Goal: Task Accomplishment & Management: Manage account settings

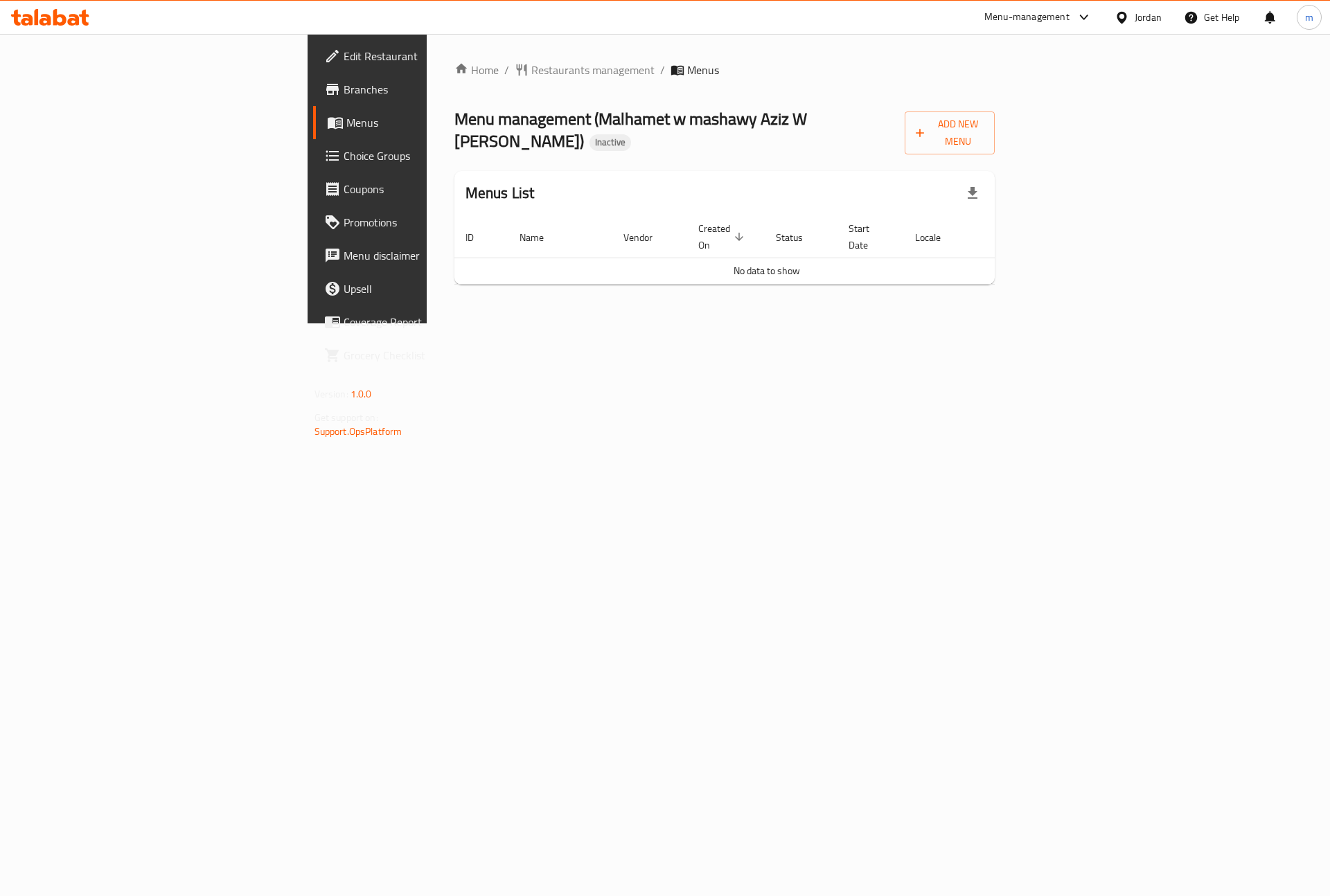
click at [346, 125] on span "Menus" at bounding box center [432, 122] width 173 height 16
click at [985, 125] on span "Add New Menu" at bounding box center [950, 133] width 69 height 35
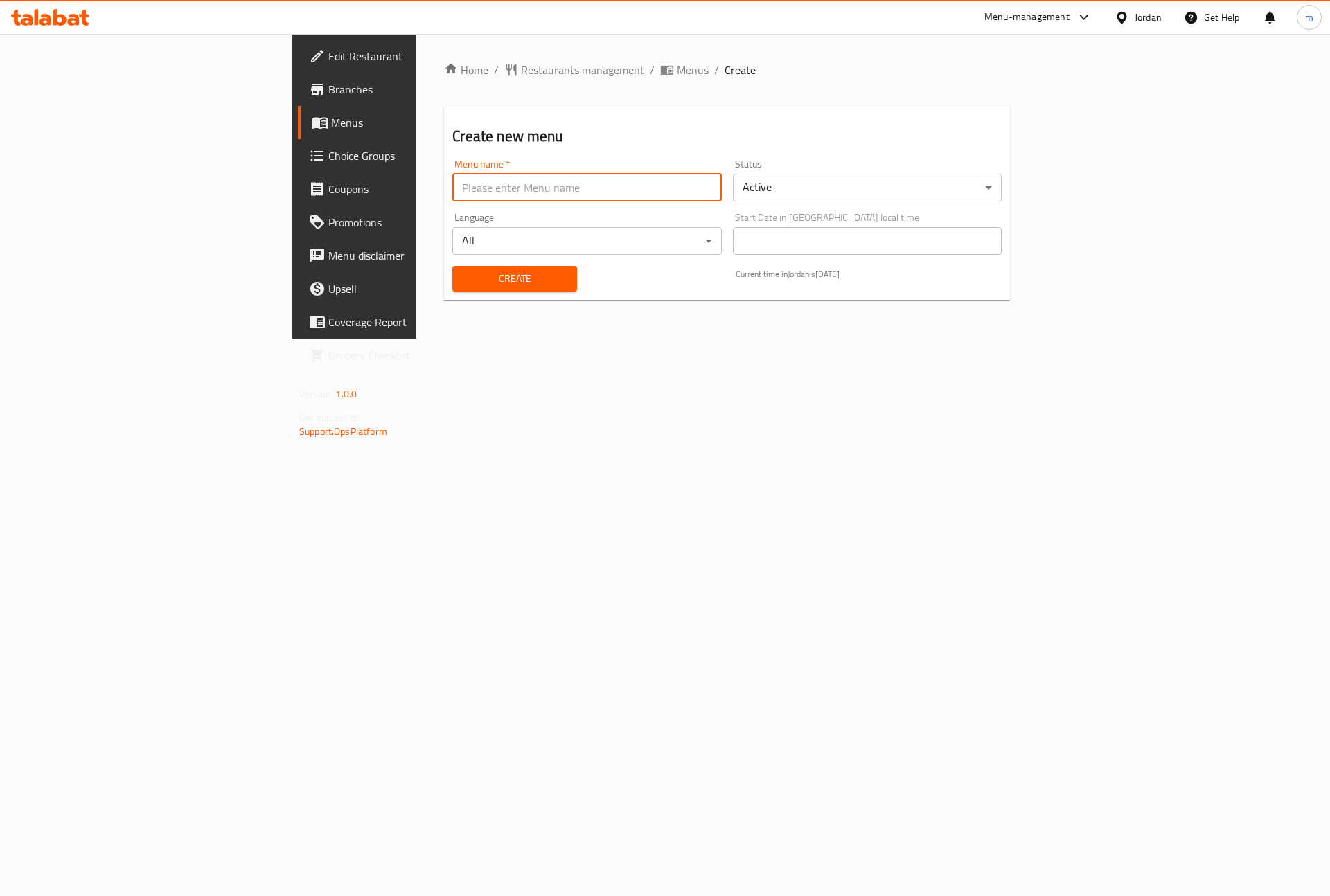
click at [452, 188] on input "text" at bounding box center [586, 188] width 269 height 27
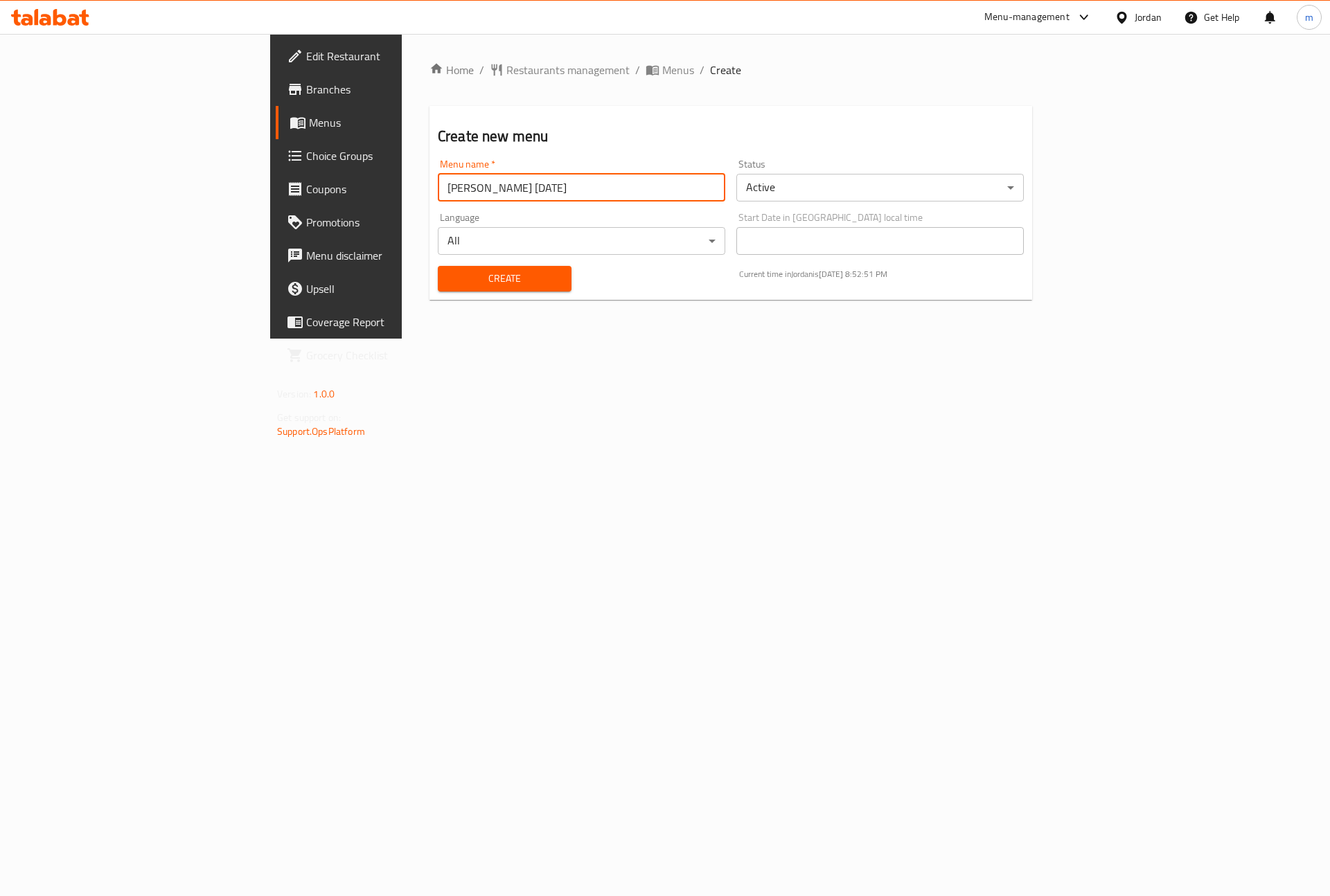
type input "[PERSON_NAME] [DATE]"
click at [449, 279] on span "Create" at bounding box center [504, 278] width 111 height 17
click at [276, 110] on link "Menus" at bounding box center [384, 122] width 216 height 33
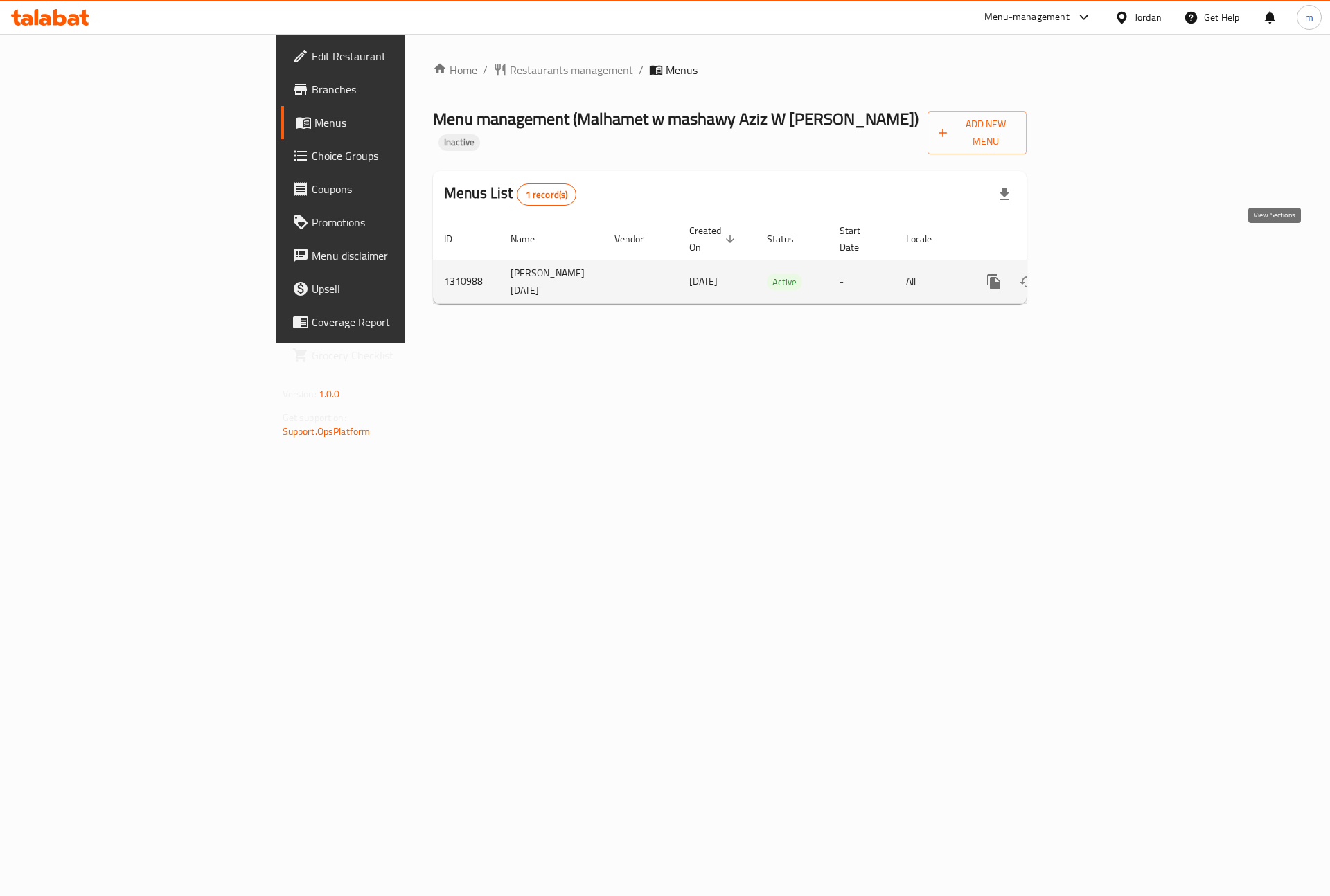
click at [1111, 265] on link "enhanced table" at bounding box center [1094, 282] width 33 height 33
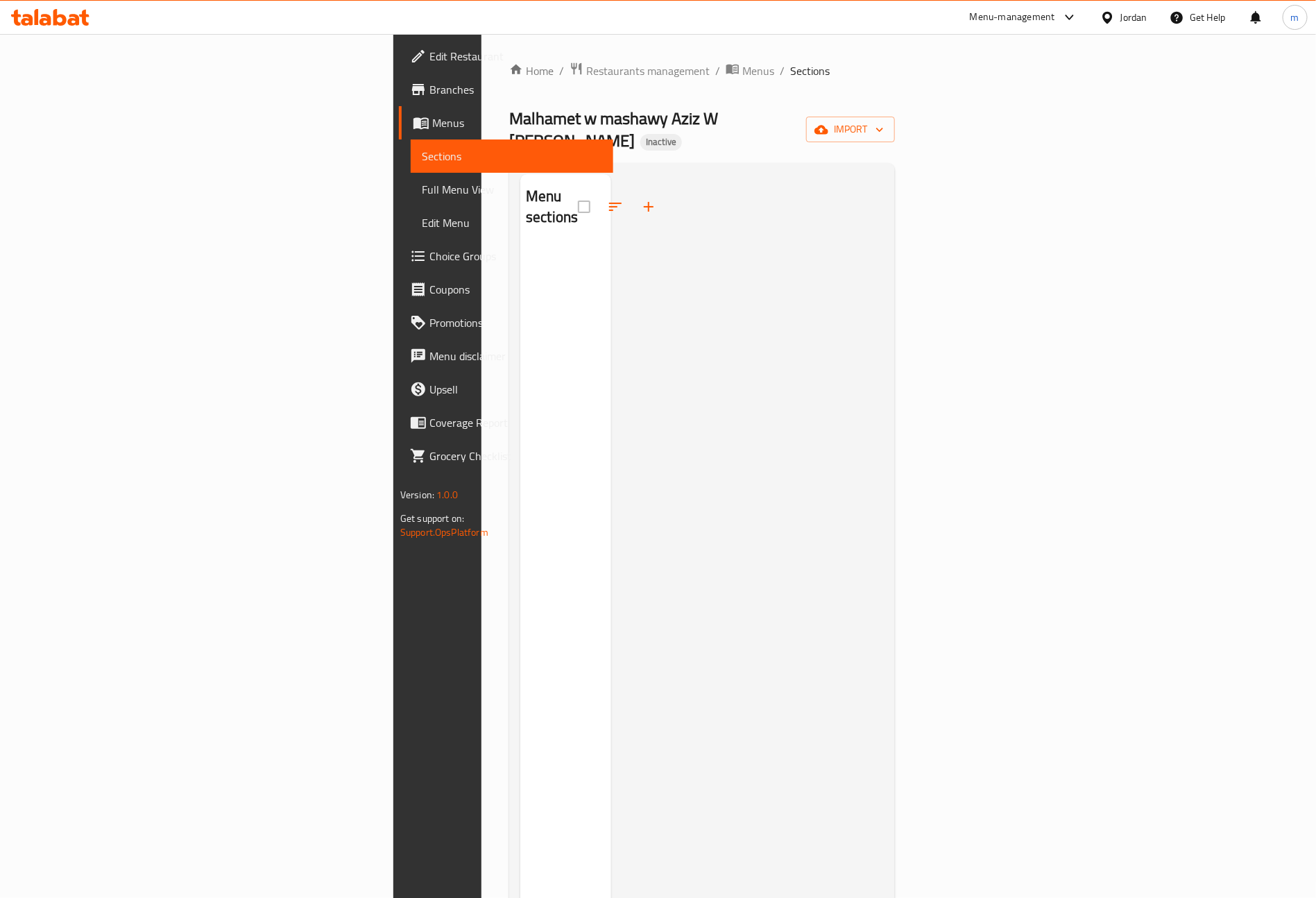
drag, startPoint x: 90, startPoint y: 192, endPoint x: 107, endPoint y: 202, distance: 19.7
click at [422, 192] on span "Full Menu View" at bounding box center [512, 189] width 180 height 16
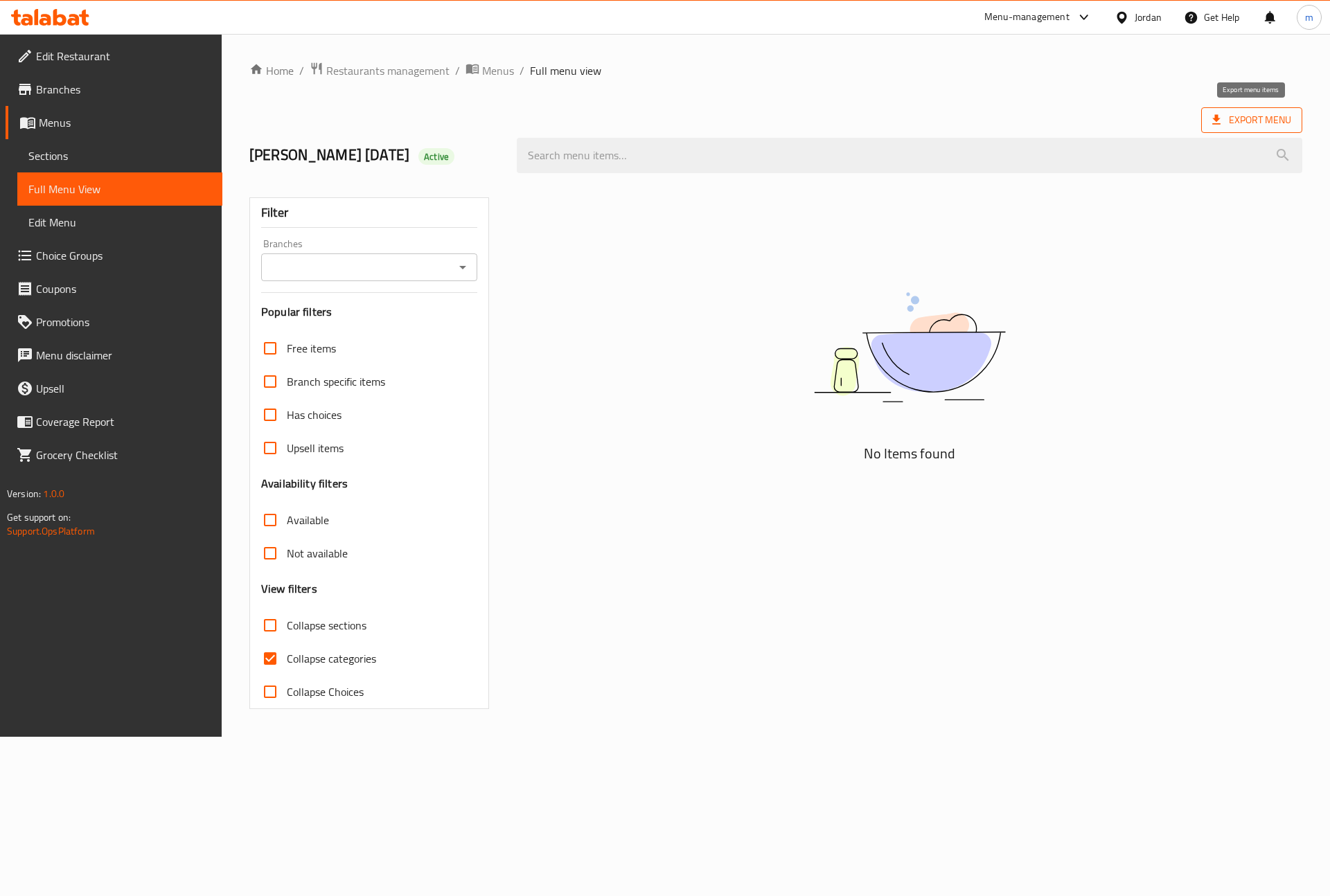
click at [1281, 116] on span "Export Menu" at bounding box center [1251, 119] width 79 height 17
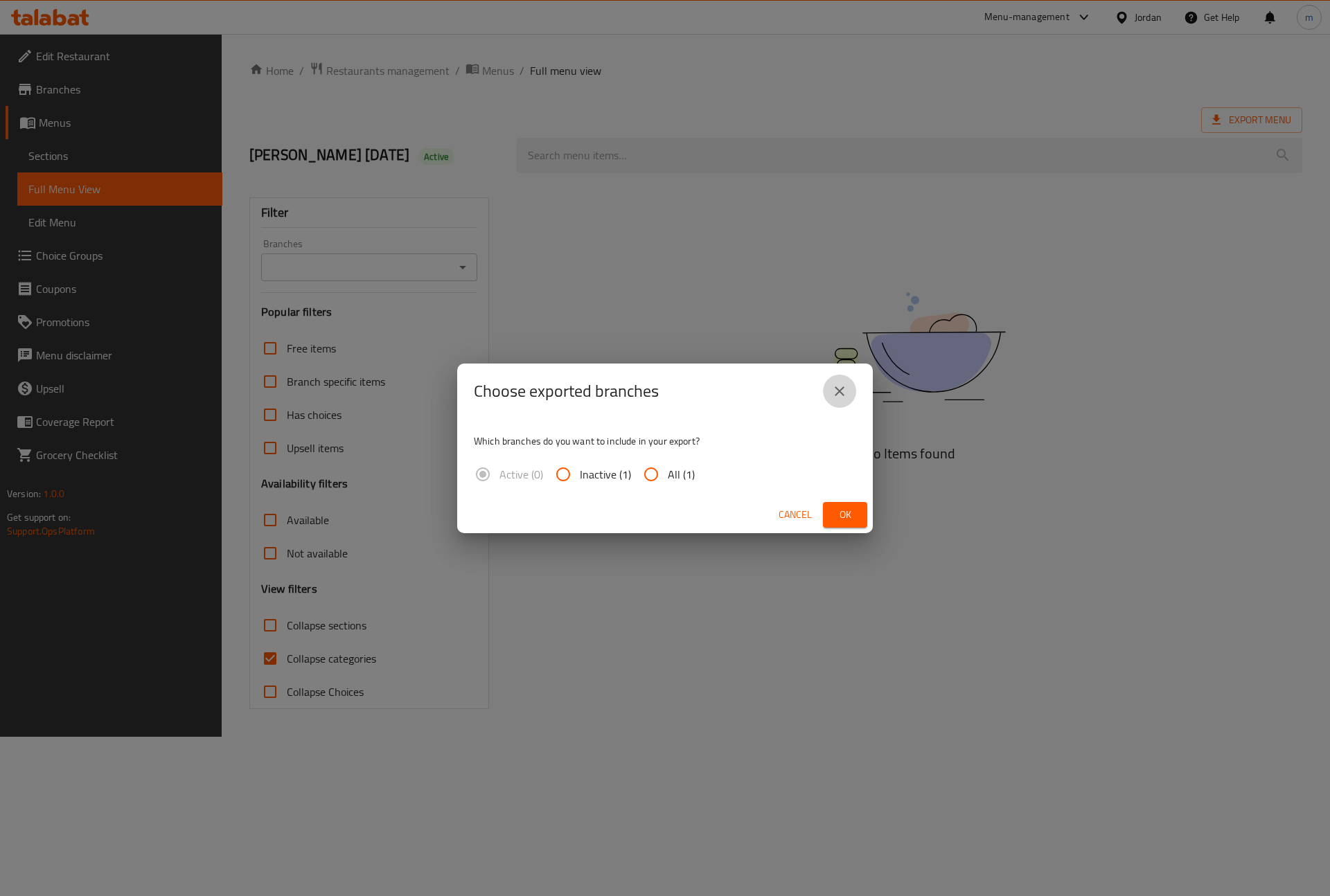
click at [834, 401] on button "close" at bounding box center [839, 391] width 33 height 33
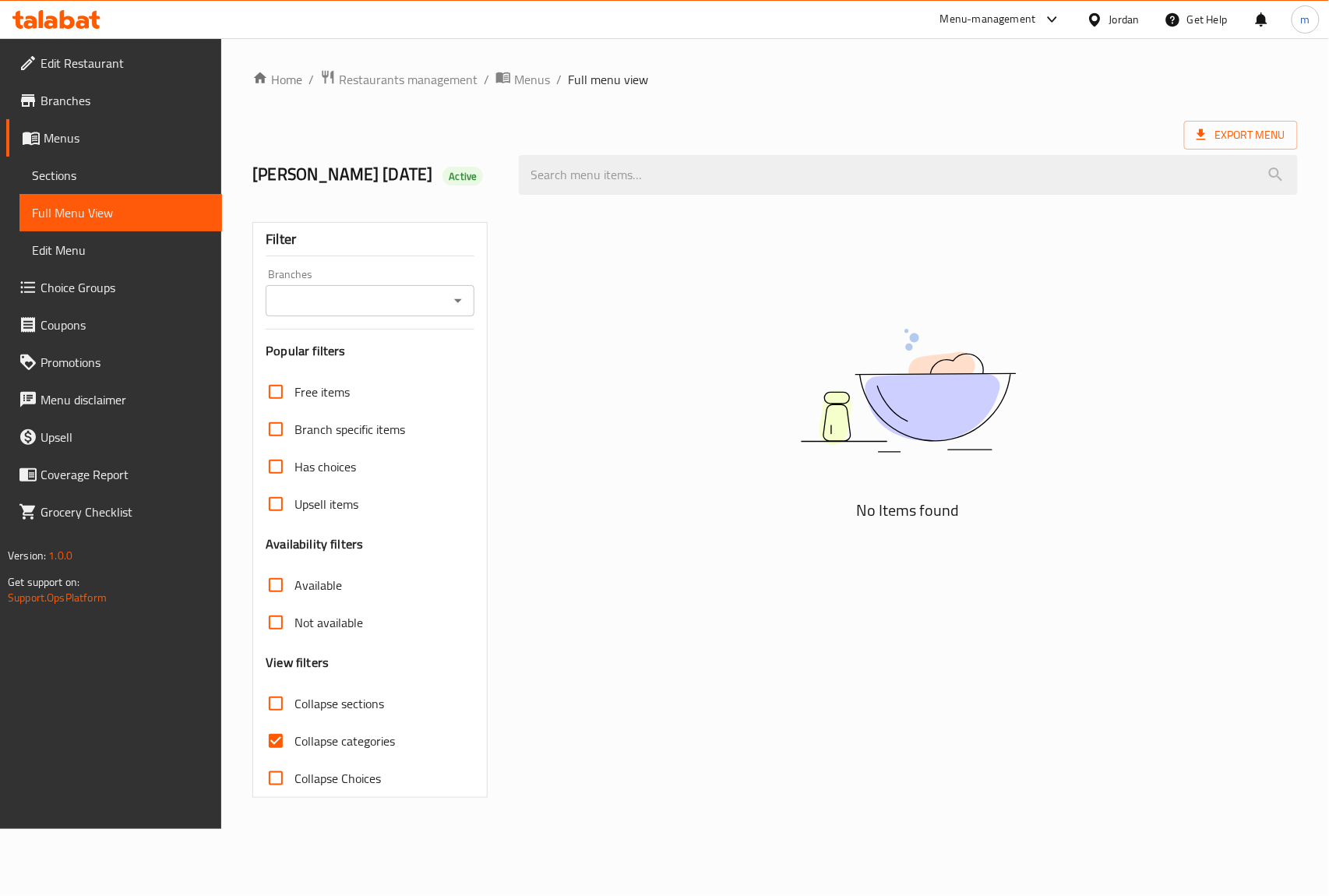
click at [280, 744] on input "Collapse categories" at bounding box center [275, 740] width 38 height 38
checkbox input "false"
click at [1220, 143] on span "Export Menu" at bounding box center [1241, 134] width 89 height 19
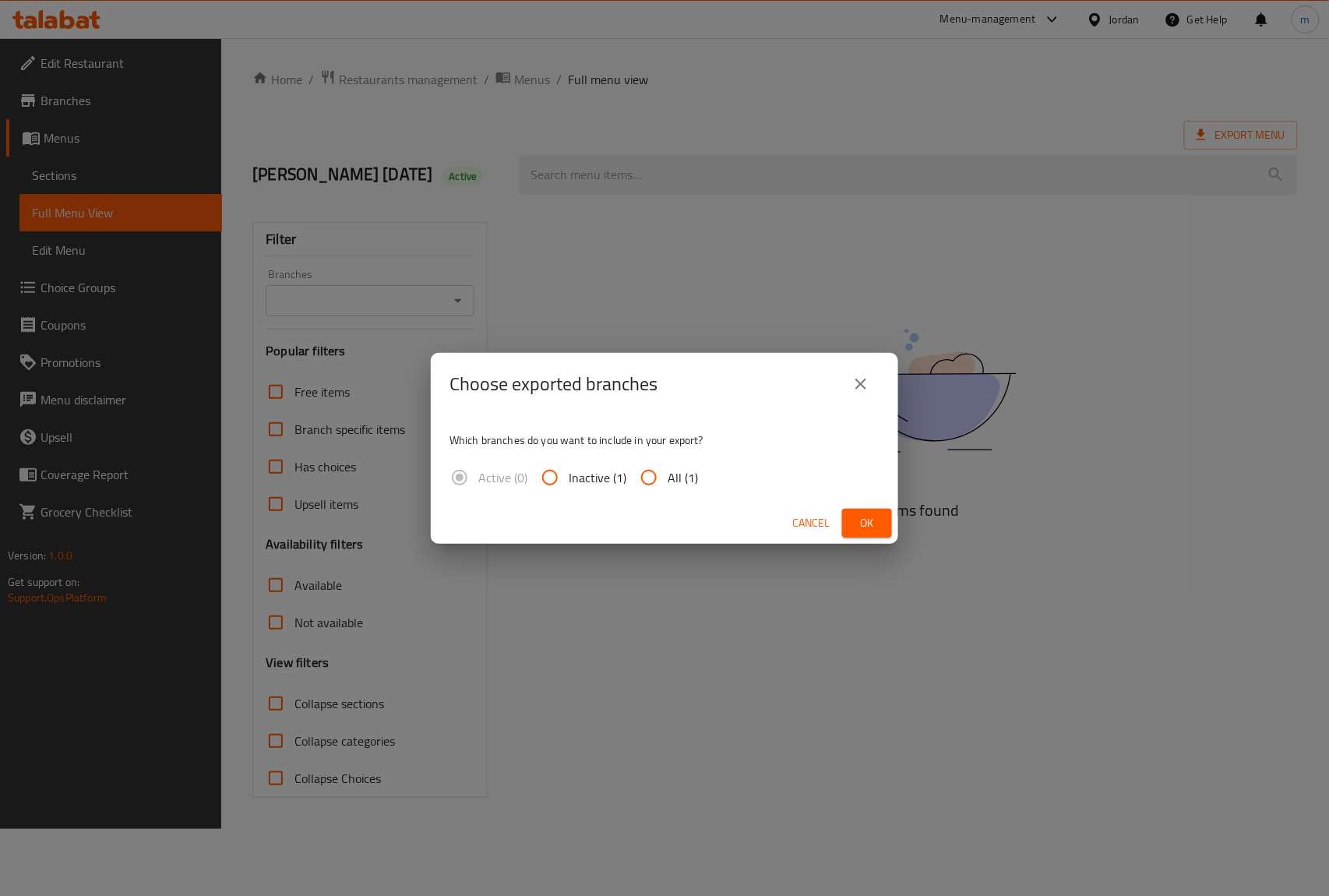
click at [466, 478] on label "Active (0)" at bounding box center [484, 477] width 87 height 38
click at [867, 385] on icon "close" at bounding box center [860, 383] width 18 height 18
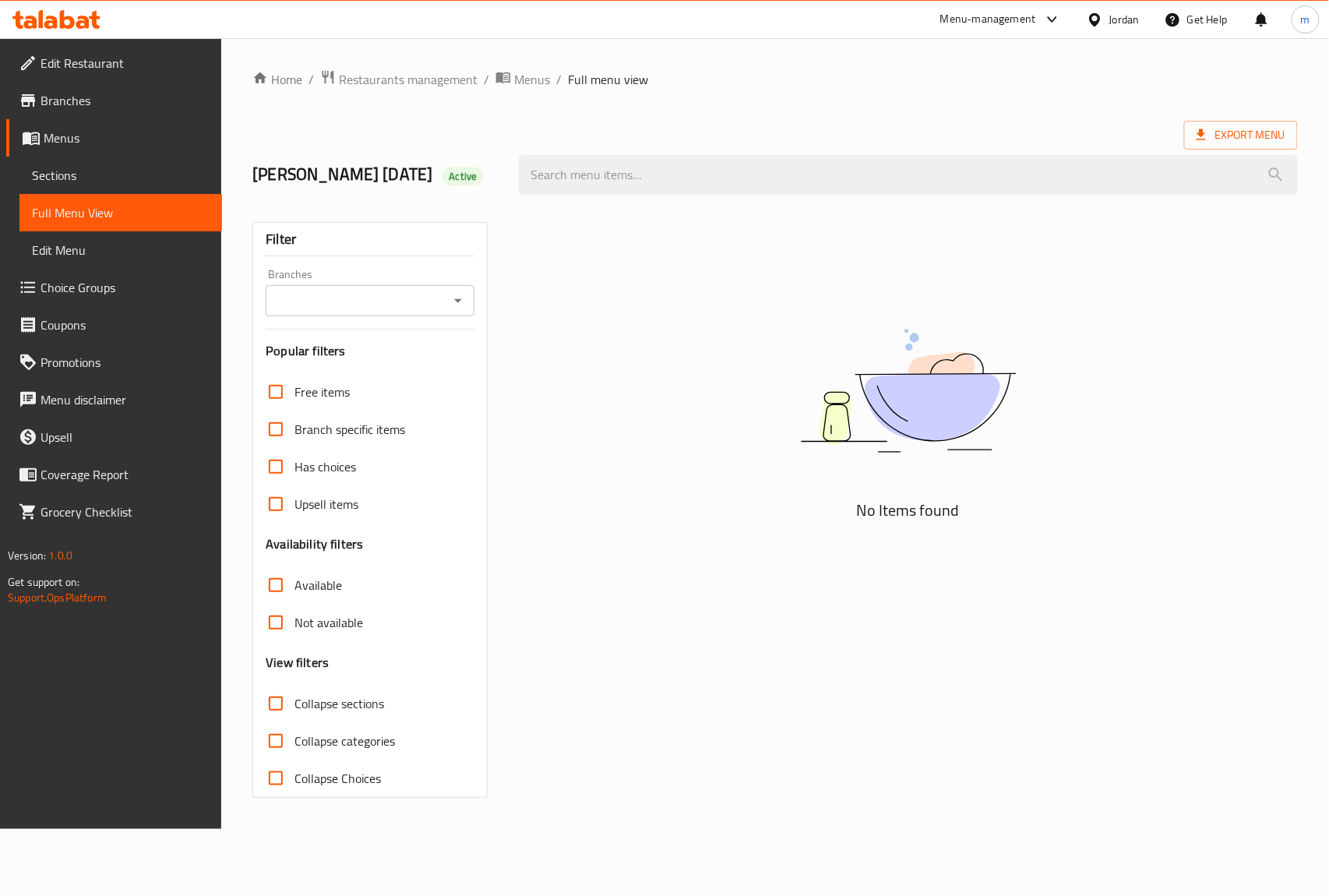
click at [108, 163] on link "Sections" at bounding box center [120, 175] width 203 height 38
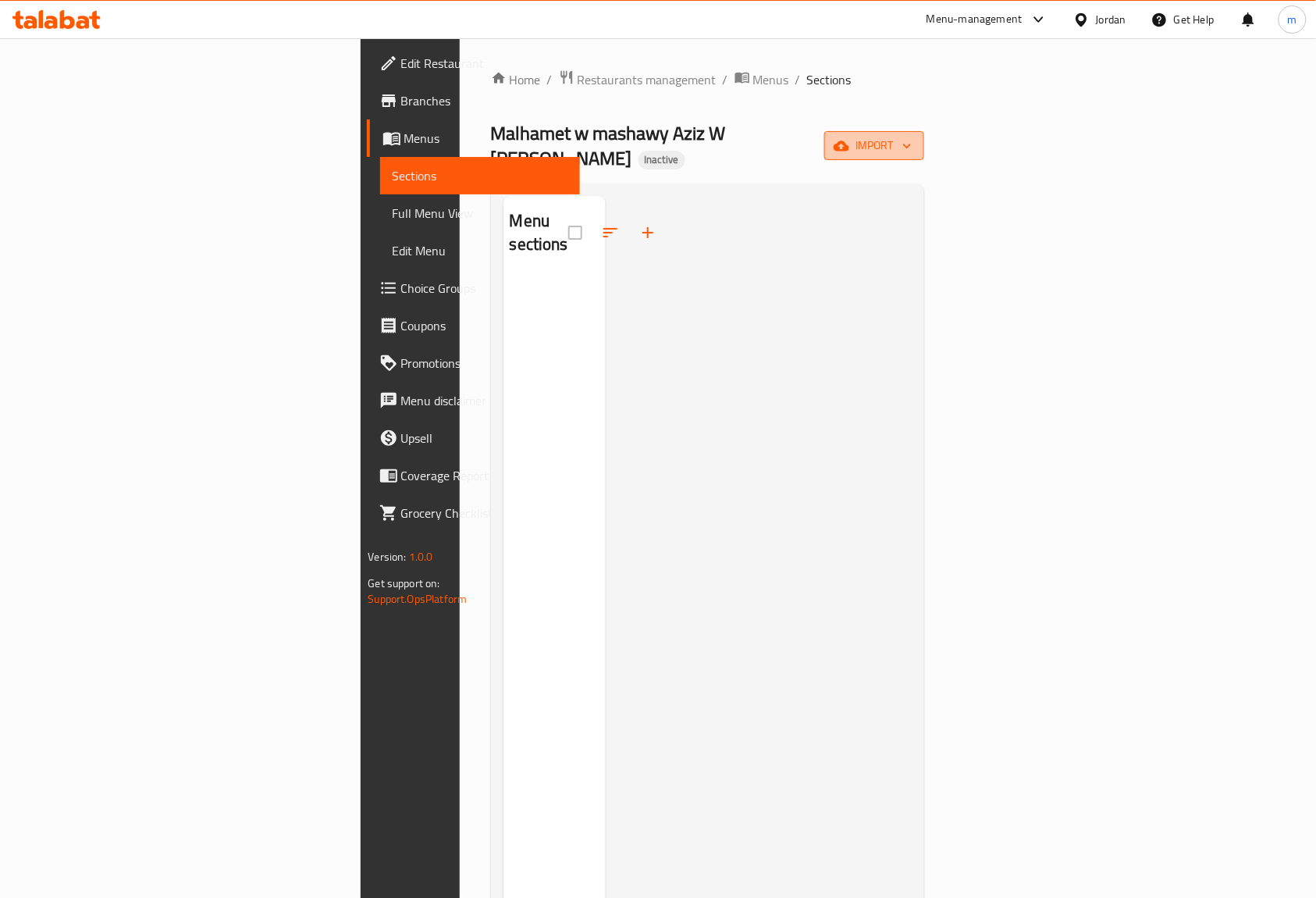
click at [912, 136] on span "import" at bounding box center [875, 145] width 75 height 19
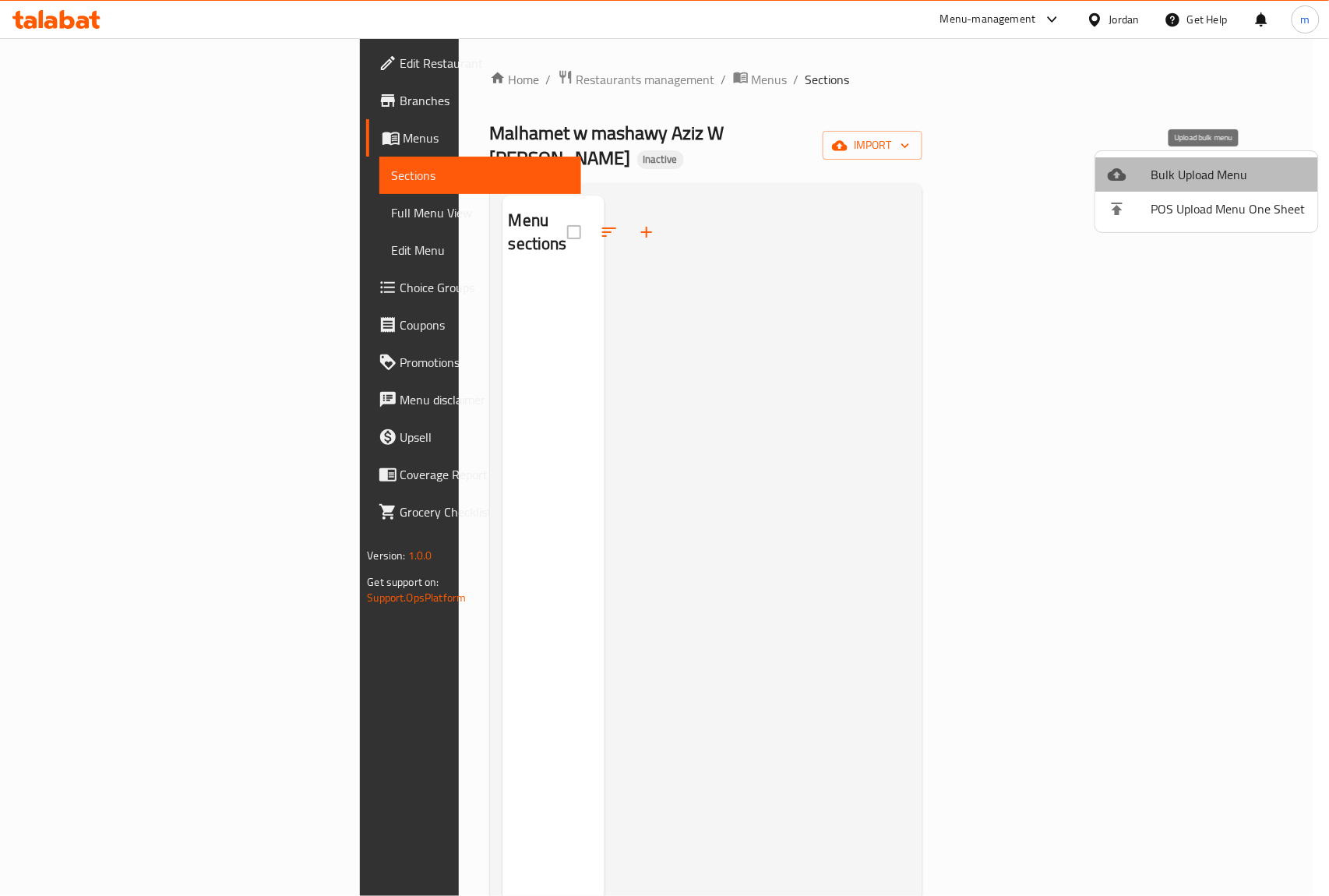
click at [1212, 172] on span "Bulk Upload Menu" at bounding box center [1228, 174] width 154 height 18
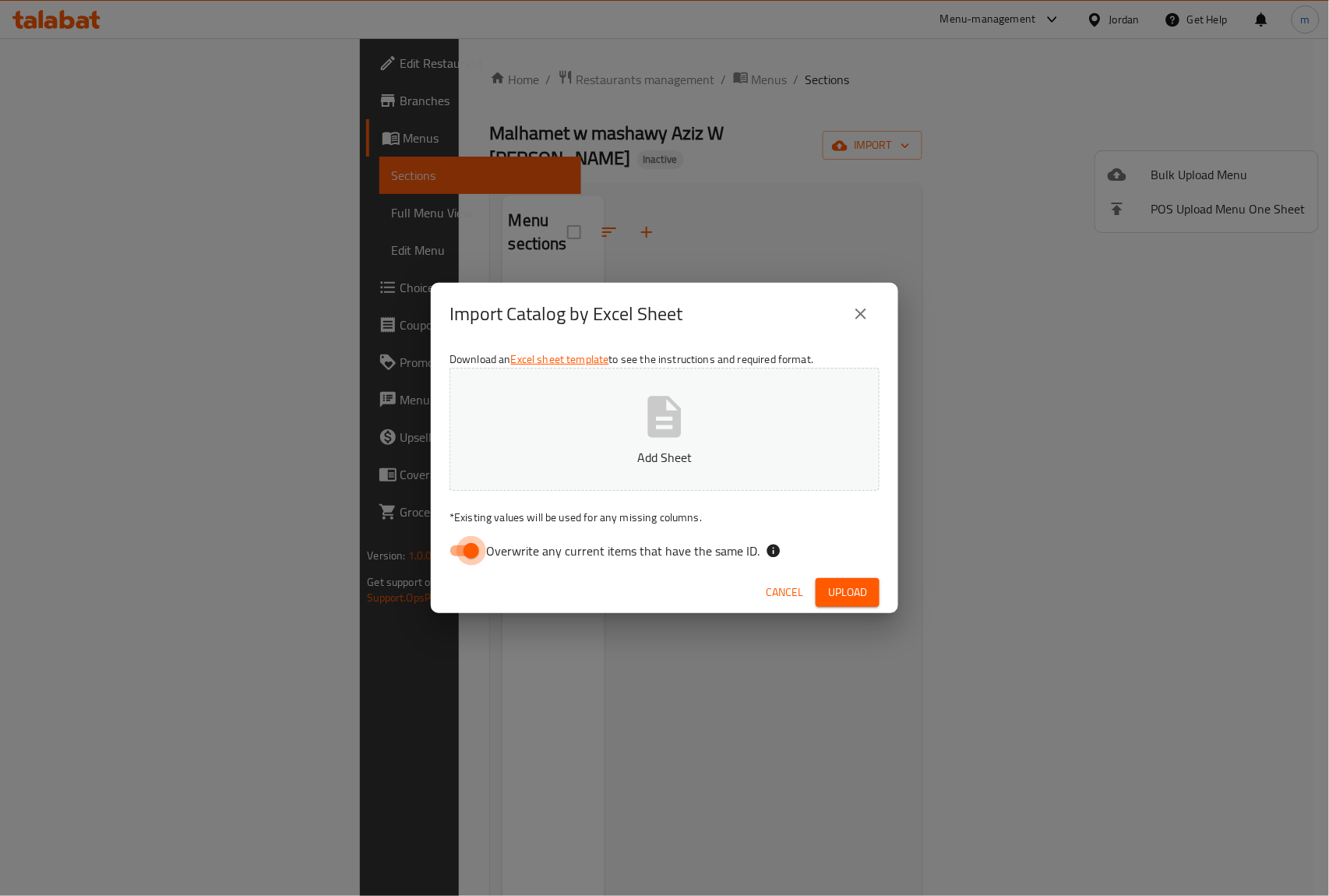
click at [458, 549] on input "Overwrite any current items that have the same ID." at bounding box center [471, 551] width 89 height 30
checkbox input "false"
click at [680, 421] on icon "button" at bounding box center [664, 417] width 33 height 42
click at [860, 588] on span "Upload" at bounding box center [847, 592] width 39 height 19
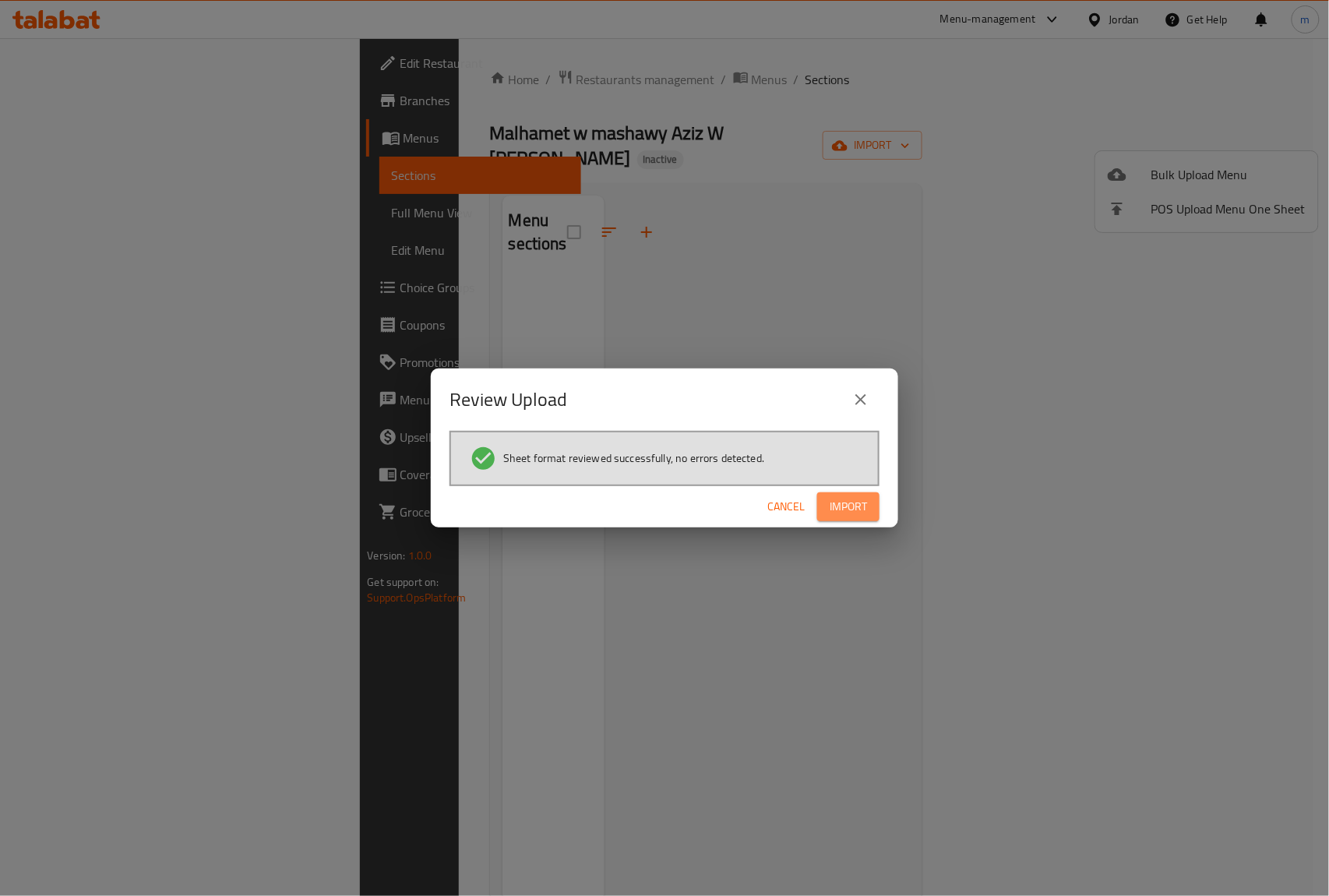
click at [851, 503] on span "Import" at bounding box center [848, 506] width 38 height 19
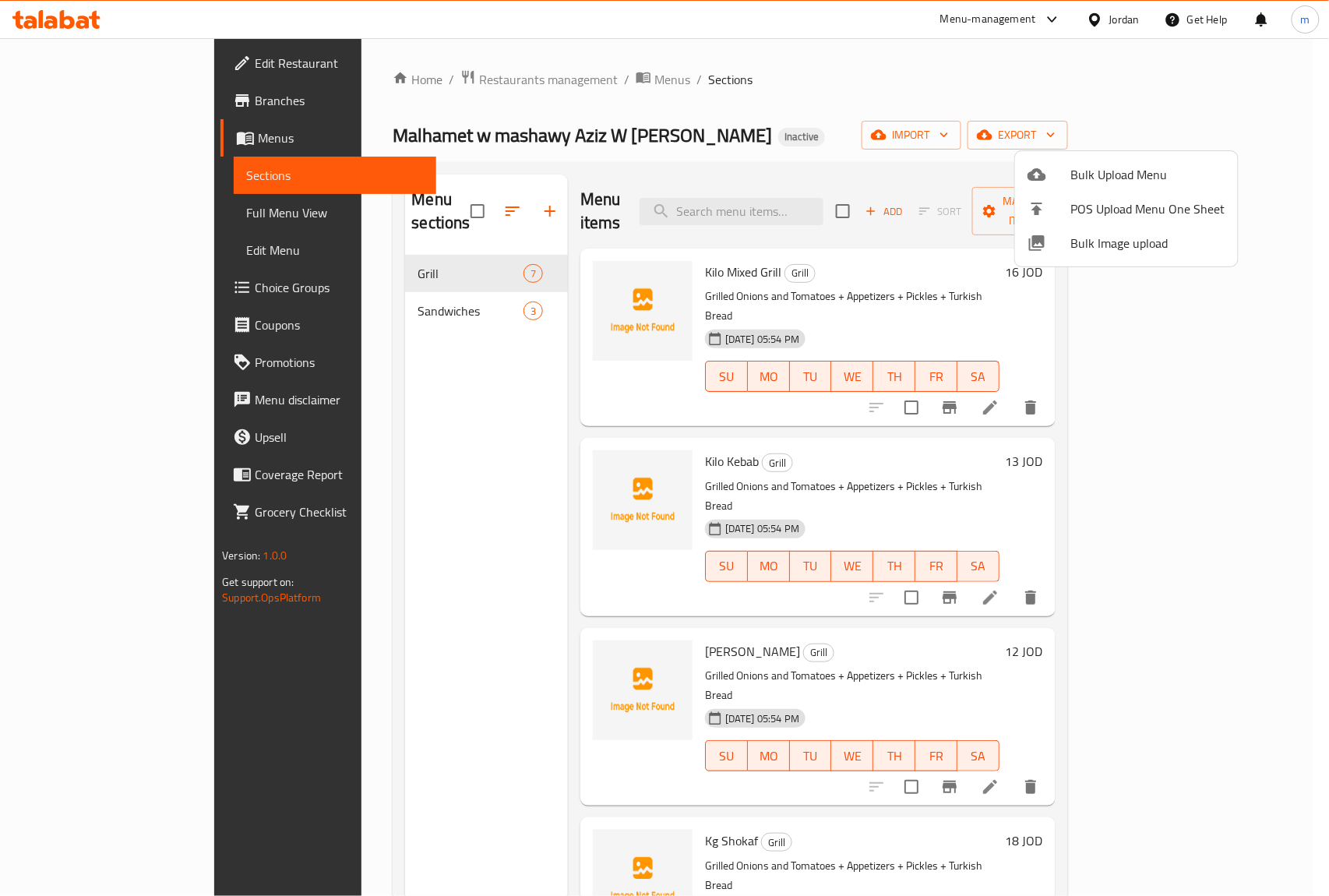
drag, startPoint x: 1261, startPoint y: 265, endPoint x: 1259, endPoint y: 327, distance: 62.0
click at [1259, 327] on div at bounding box center [664, 448] width 1329 height 896
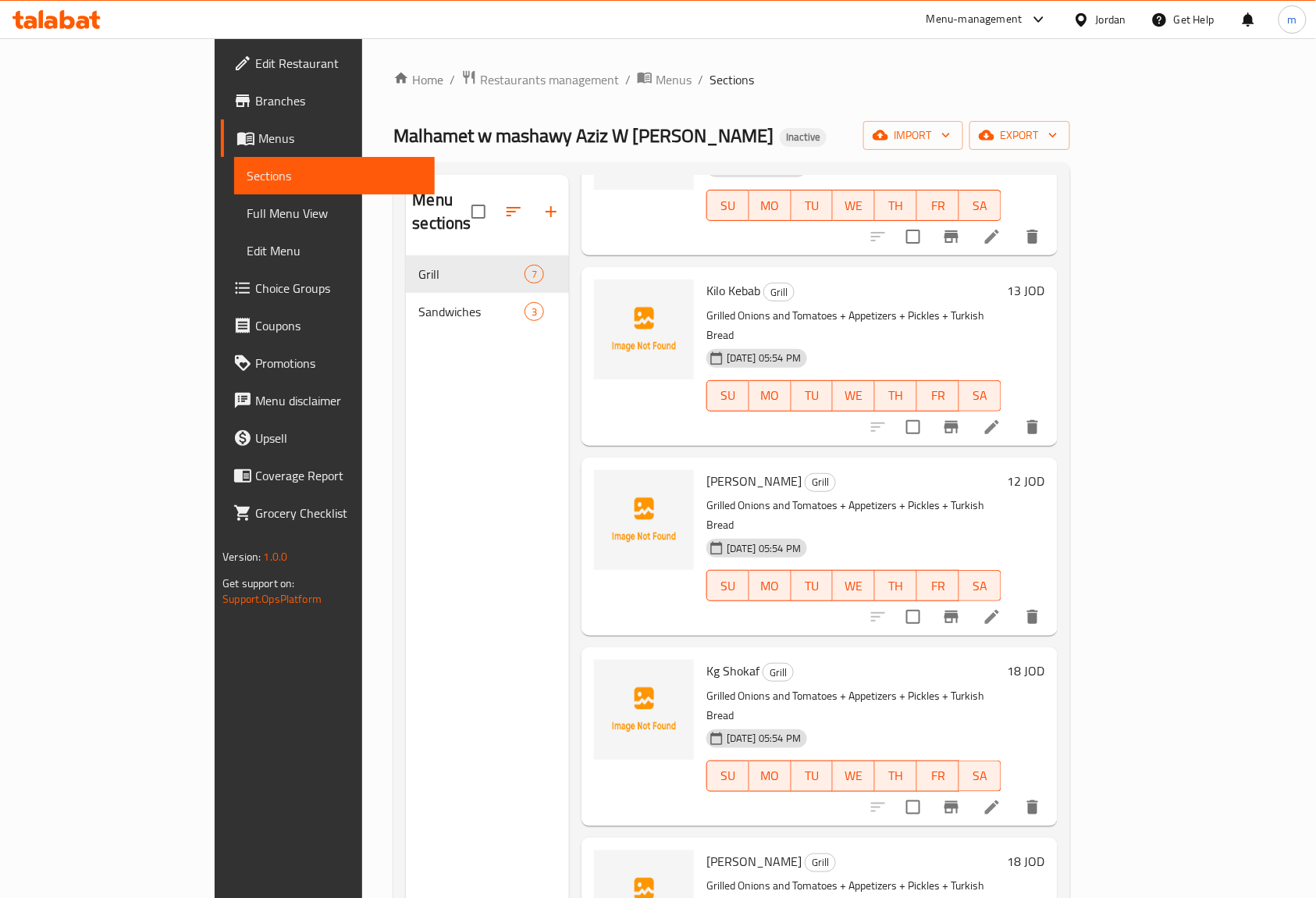
scroll to position [334, 0]
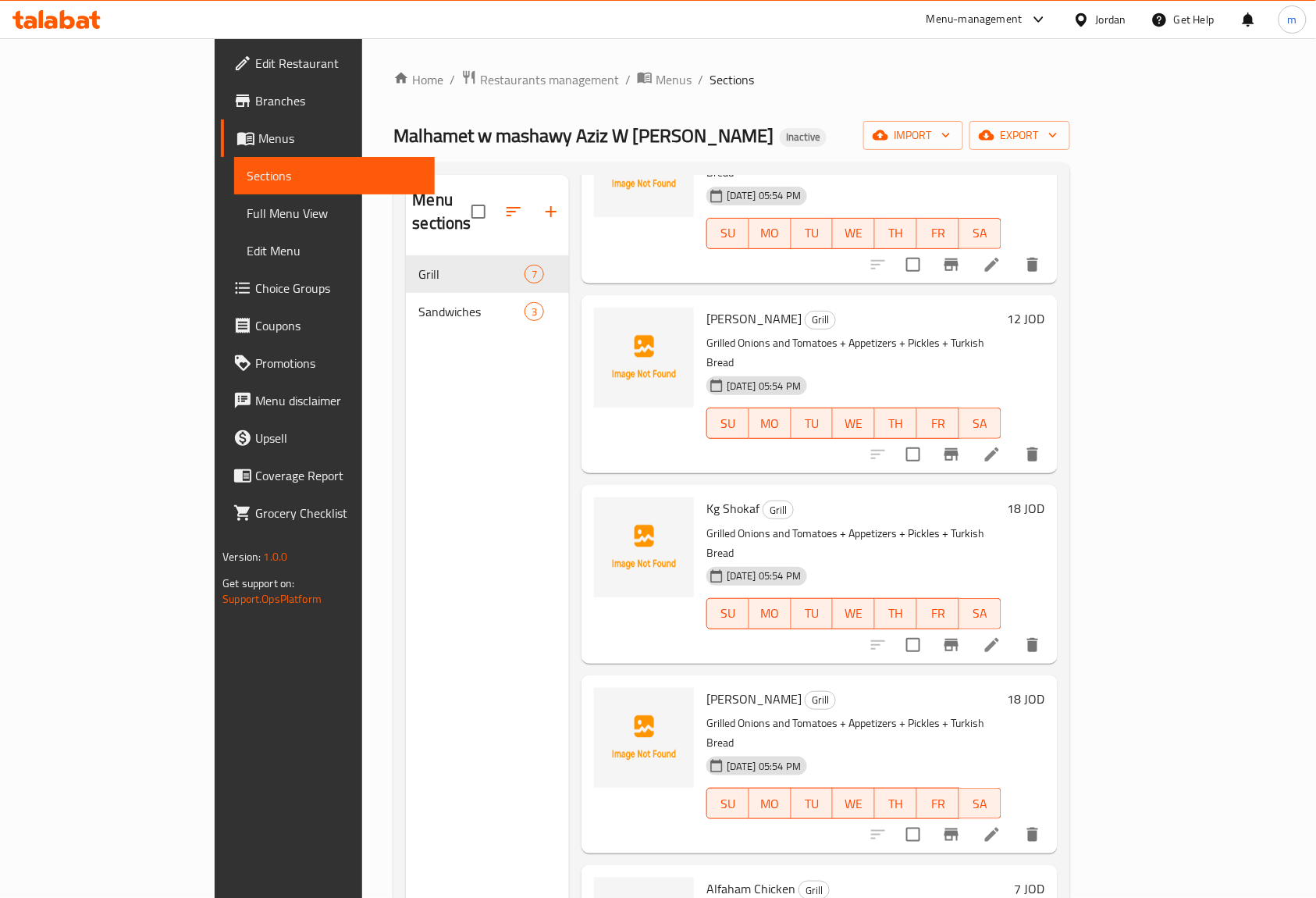
click at [246, 207] on span "Full Menu View" at bounding box center [334, 213] width 175 height 18
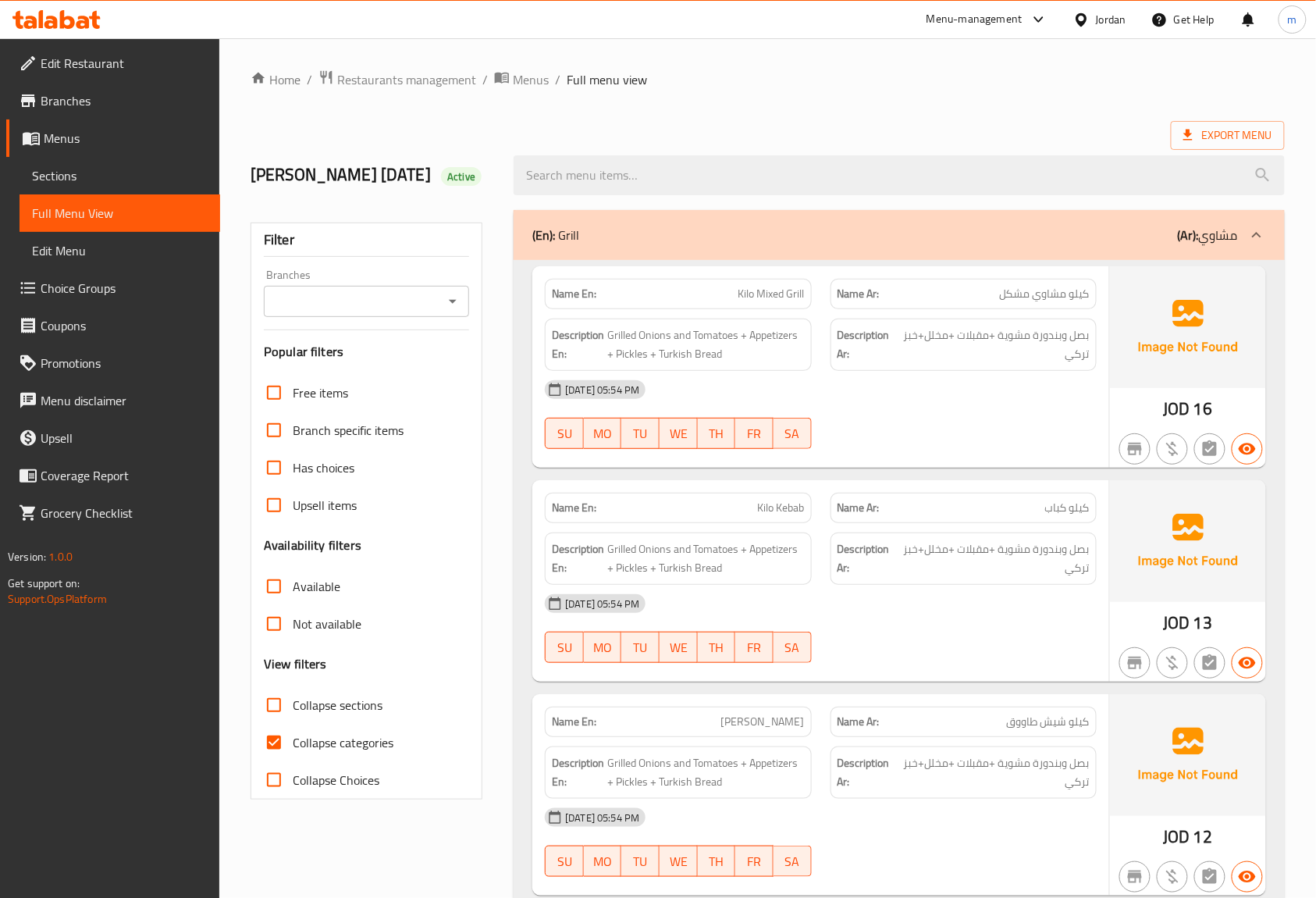
click at [287, 738] on input "Collapse categories" at bounding box center [274, 742] width 38 height 38
checkbox input "false"
click at [1247, 124] on span "Export Menu" at bounding box center [1228, 135] width 114 height 29
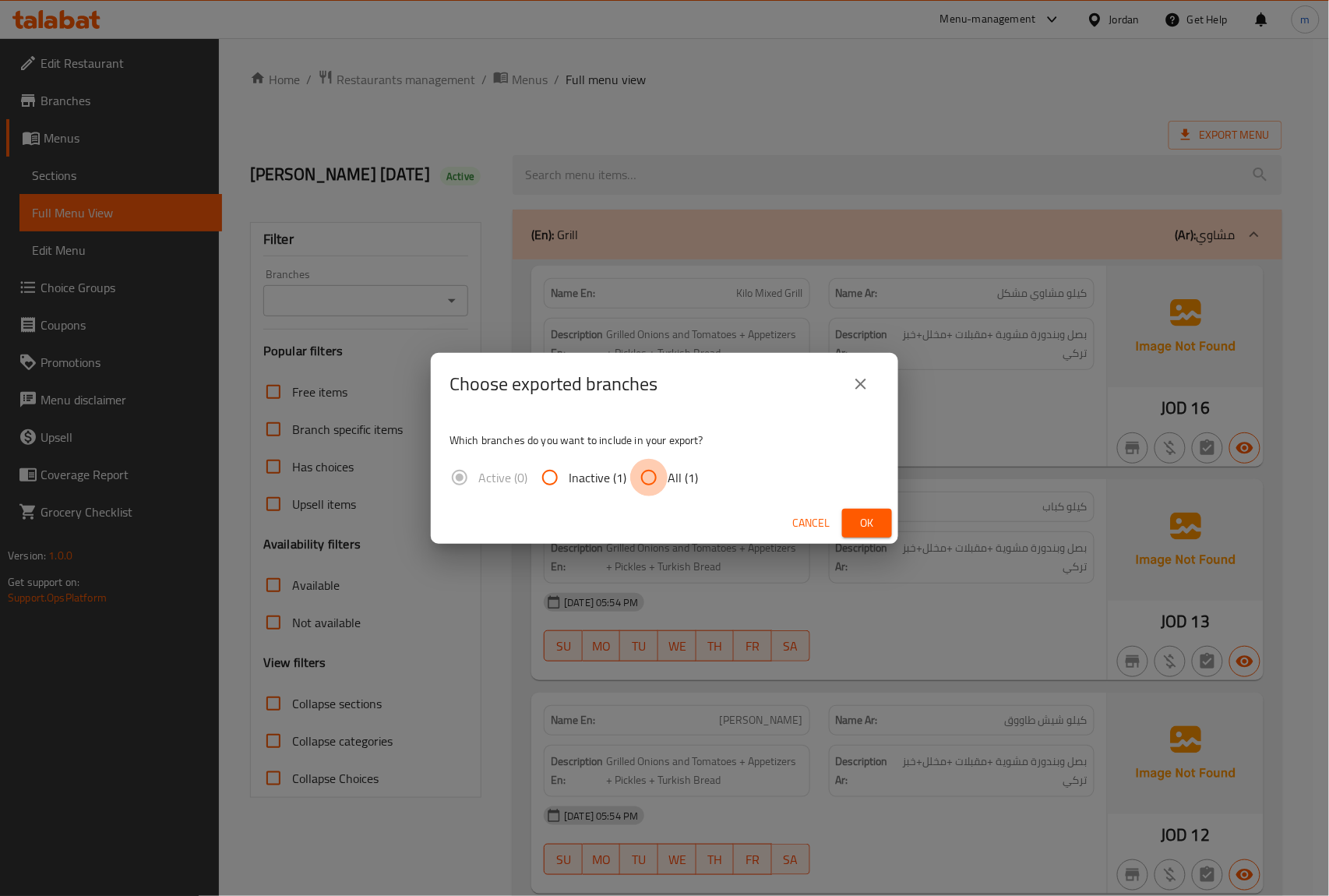
click at [649, 473] on input "All (1)" at bounding box center [649, 477] width 38 height 38
radio input "true"
click at [886, 518] on button "Ok" at bounding box center [867, 523] width 50 height 29
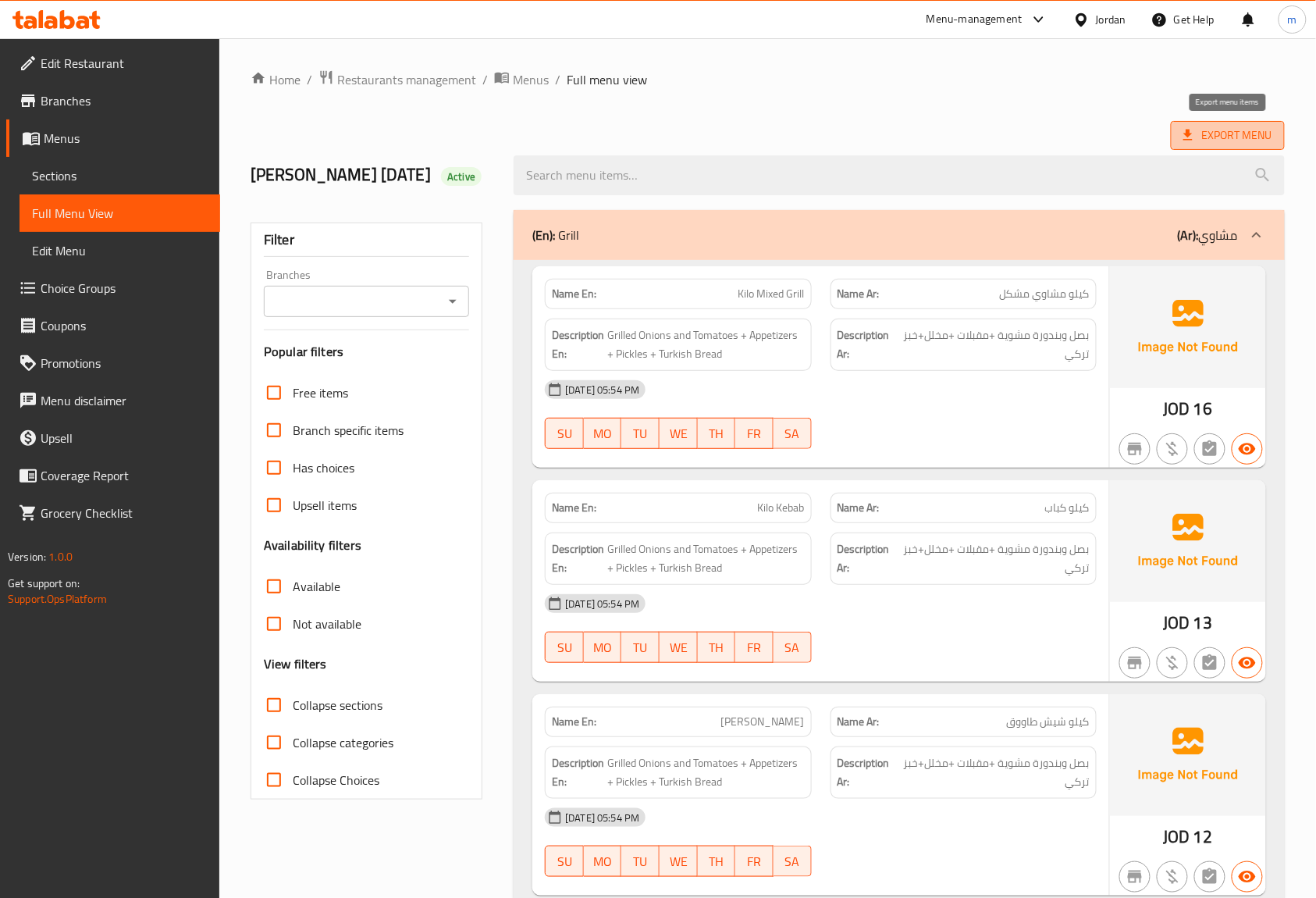
click at [1206, 142] on span "Export Menu" at bounding box center [1227, 134] width 89 height 19
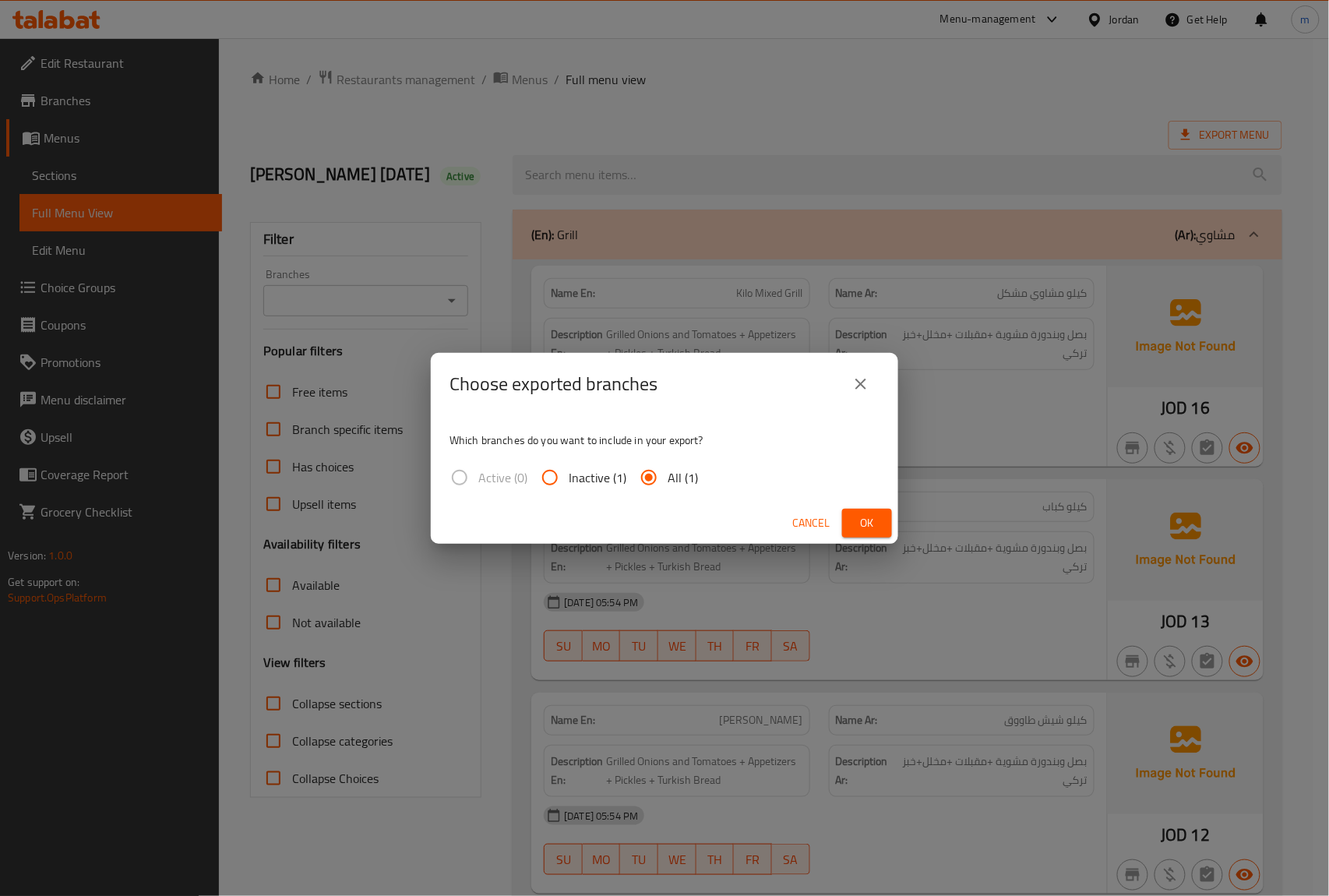
click at [860, 525] on span "Ok" at bounding box center [867, 523] width 25 height 19
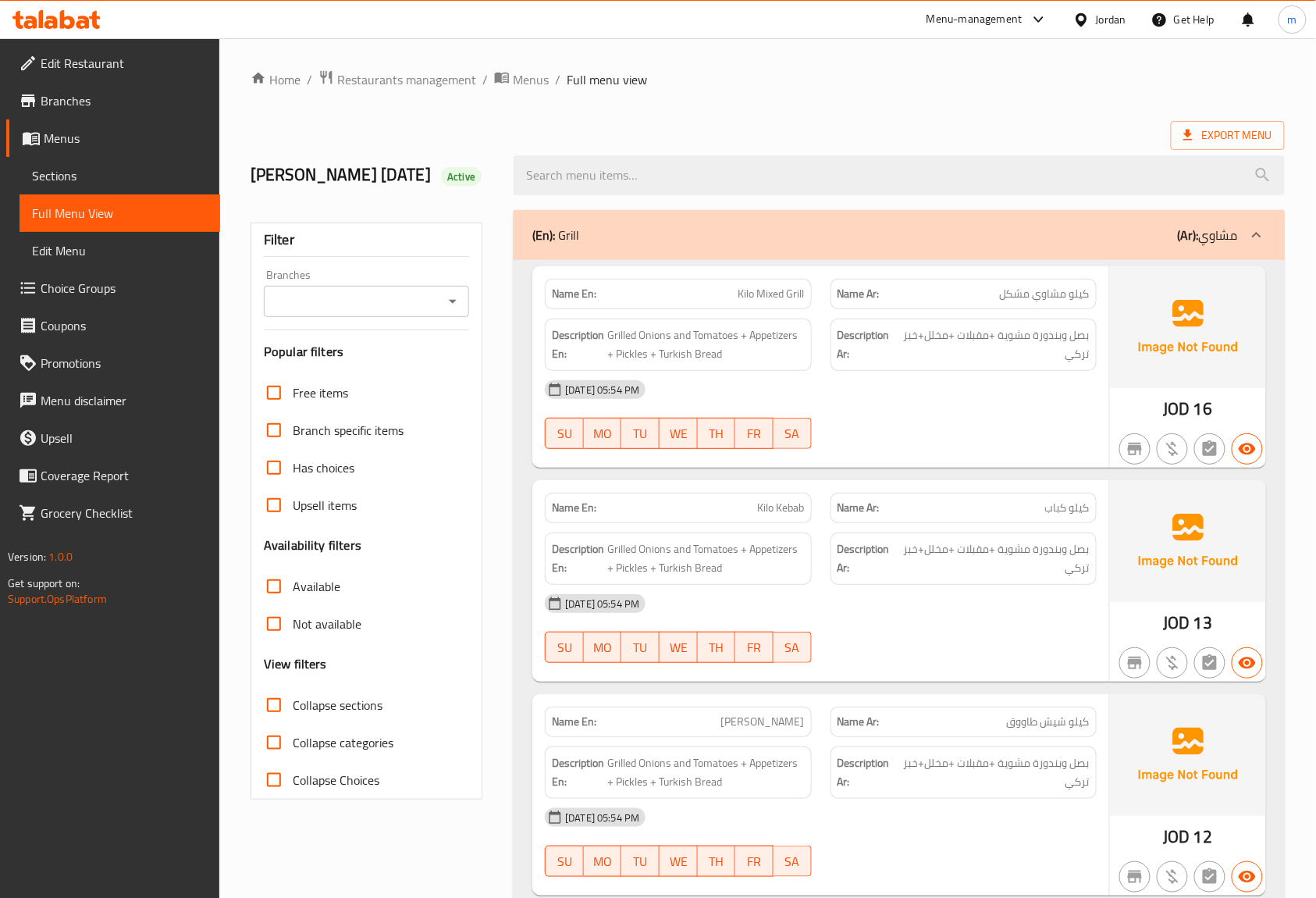
click at [138, 172] on span "Sections" at bounding box center [119, 175] width 175 height 18
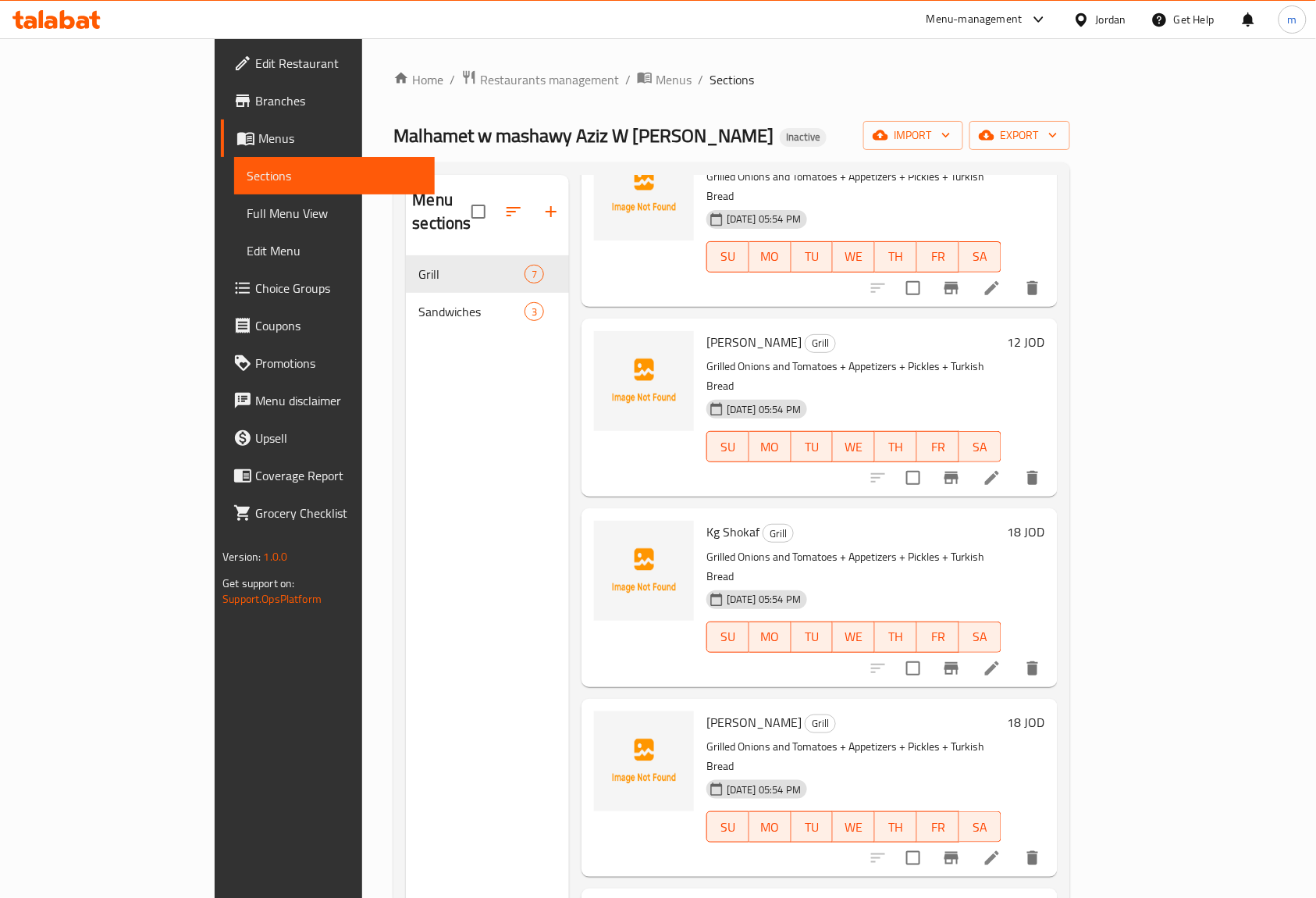
scroll to position [334, 0]
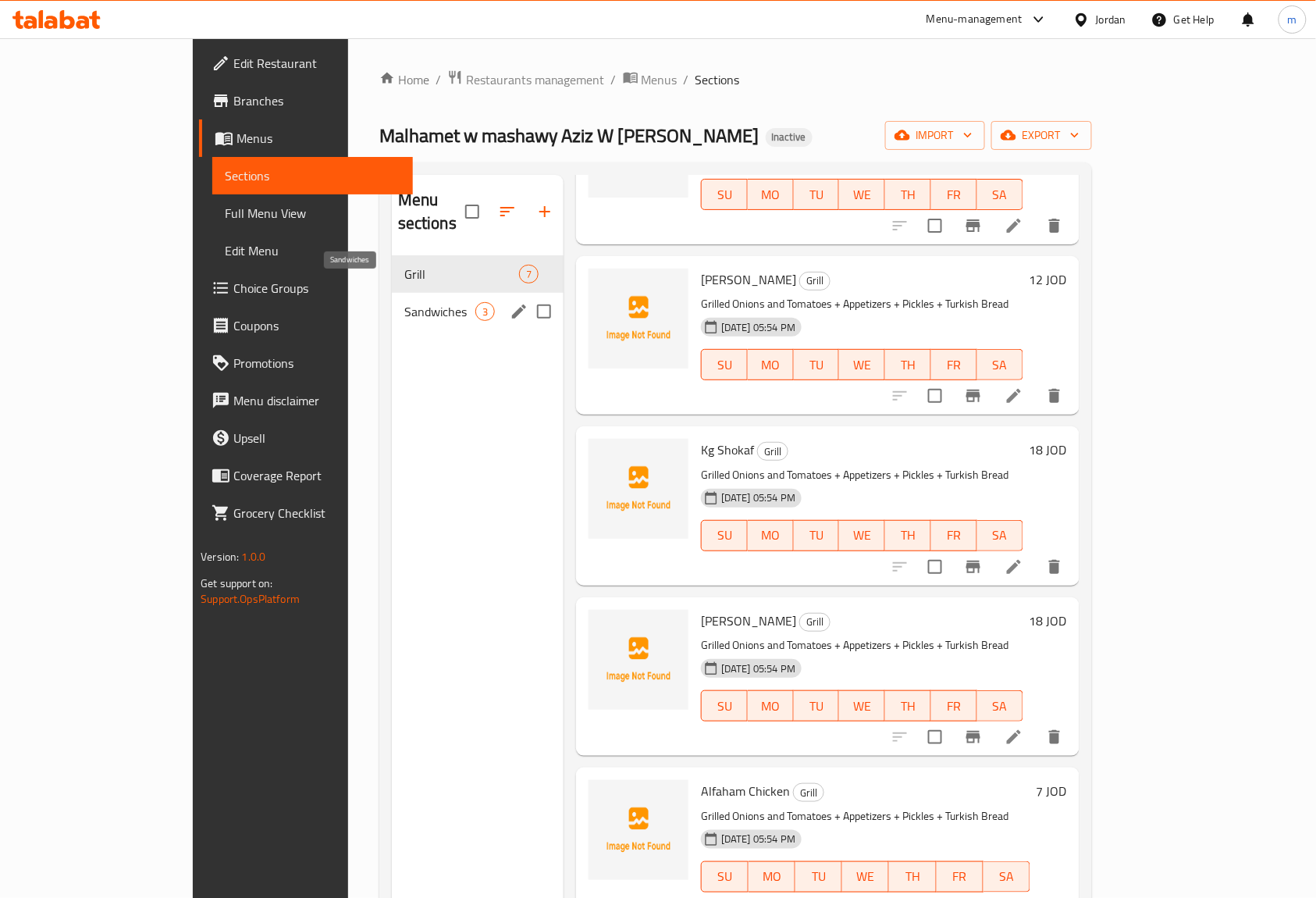
click at [404, 302] on span "Sandwiches" at bounding box center [440, 312] width 71 height 18
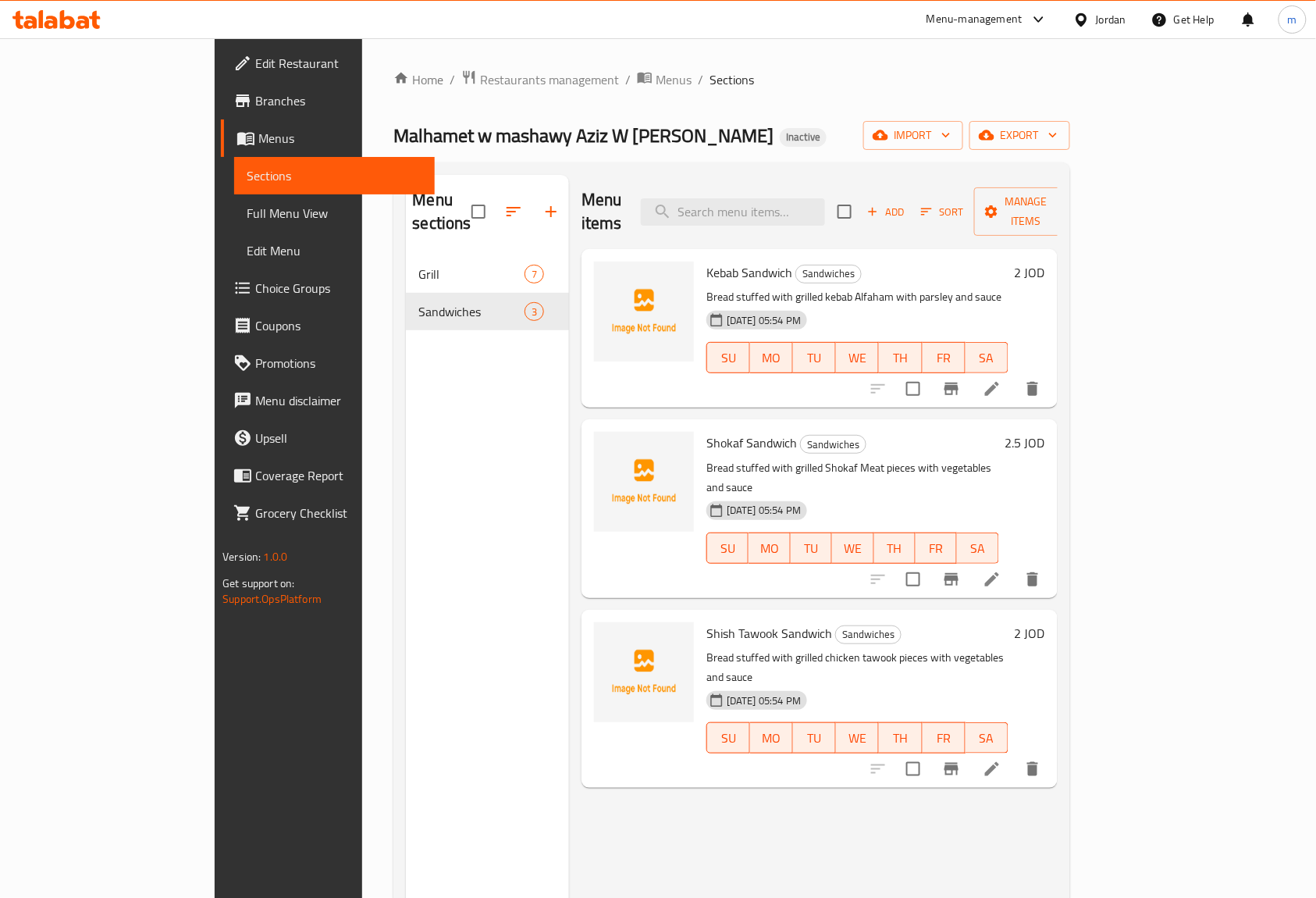
click at [1002, 379] on icon at bounding box center [992, 388] width 18 height 18
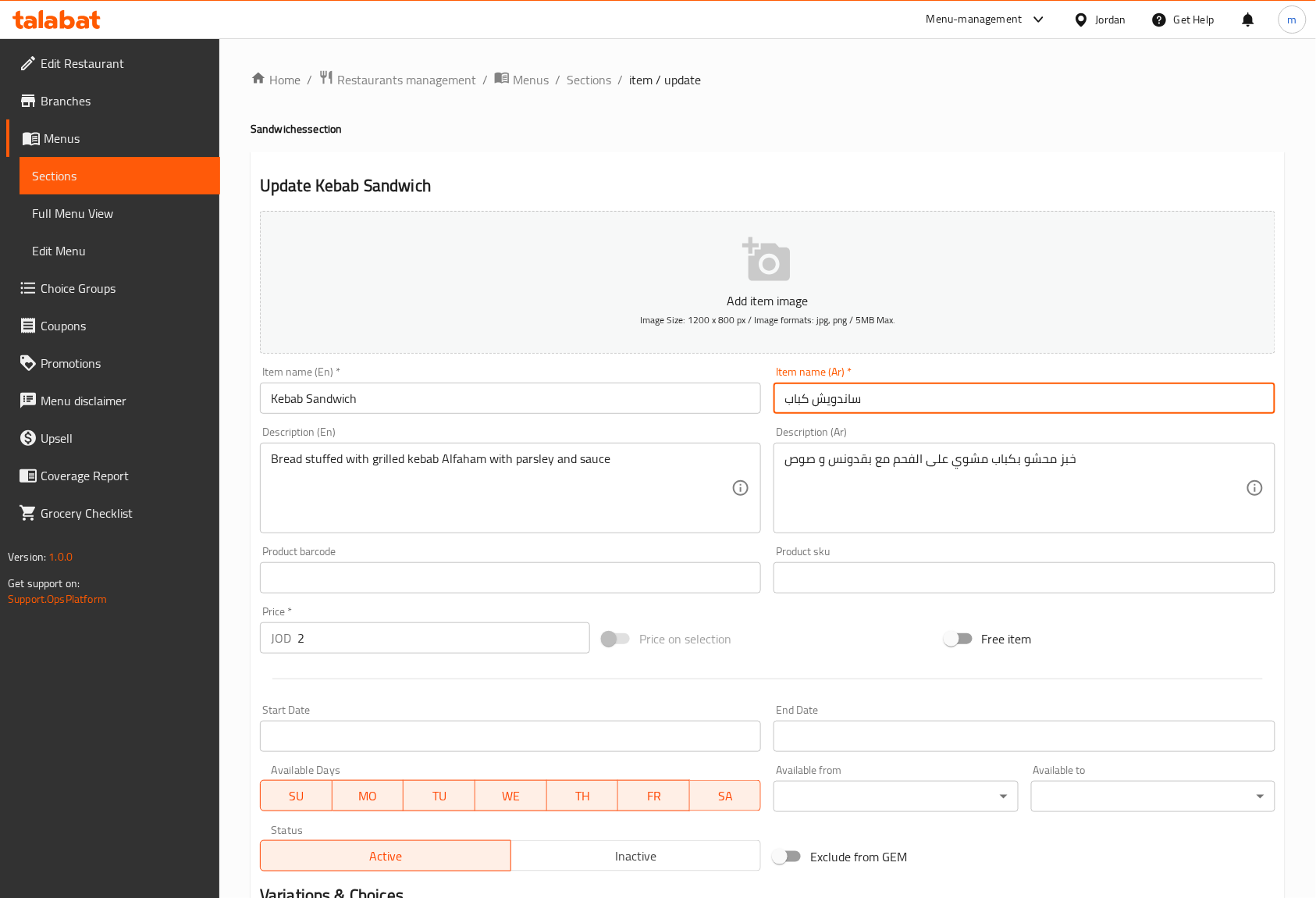
drag, startPoint x: 819, startPoint y: 404, endPoint x: 873, endPoint y: 413, distance: 54.7
click at [873, 413] on input "ساندويش كباب" at bounding box center [1024, 398] width 501 height 31
type input "سندويتش كباب"
